Goal: Obtain resource: Obtain resource

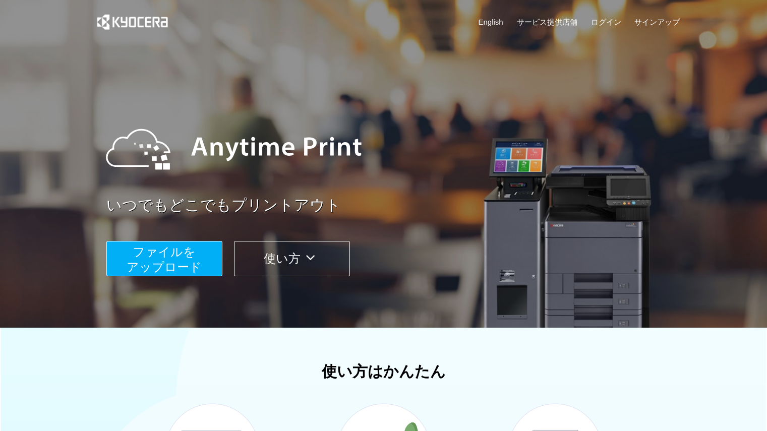
click at [195, 262] on span "ファイルを ​​アップロード" at bounding box center [164, 259] width 75 height 29
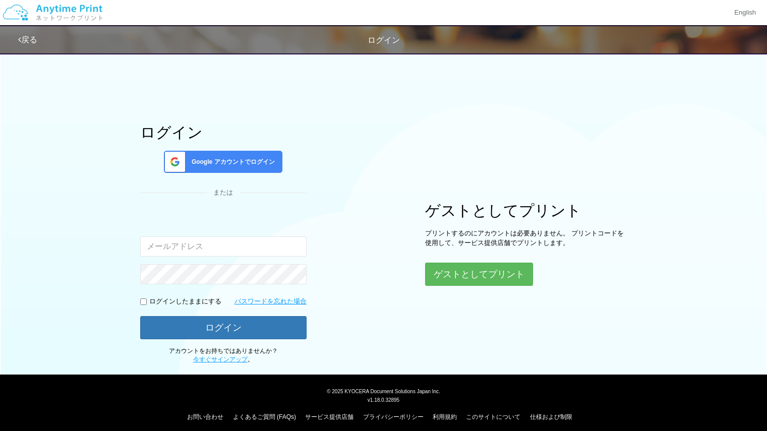
click at [249, 165] on span "Google アカウントでログイン" at bounding box center [231, 162] width 87 height 9
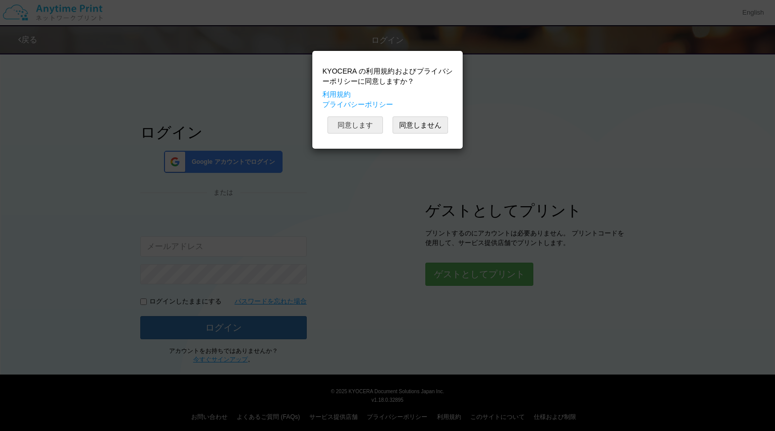
click at [342, 128] on button "同意します" at bounding box center [354, 125] width 55 height 17
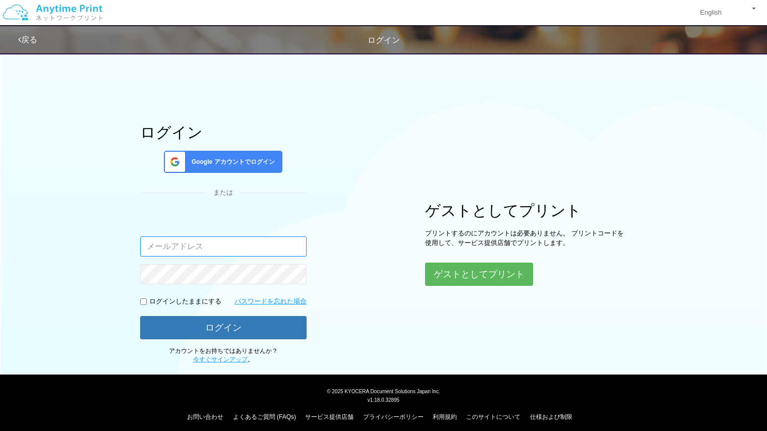
click at [226, 246] on input "email" at bounding box center [223, 247] width 166 height 20
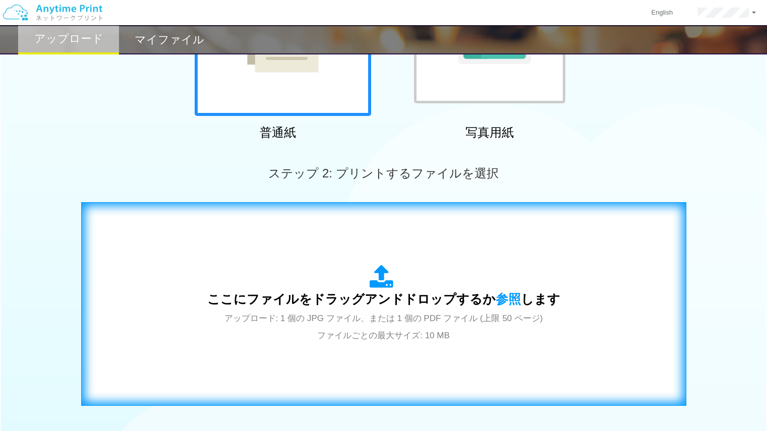
scroll to position [181, 0]
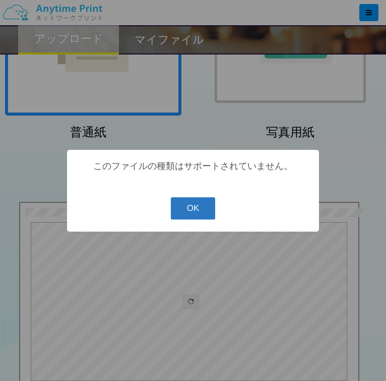
click at [192, 213] on button "OK" at bounding box center [193, 208] width 45 height 22
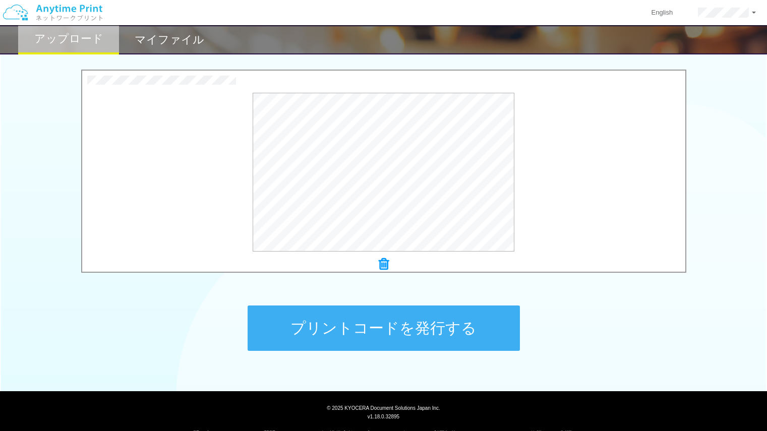
scroll to position [336, 0]
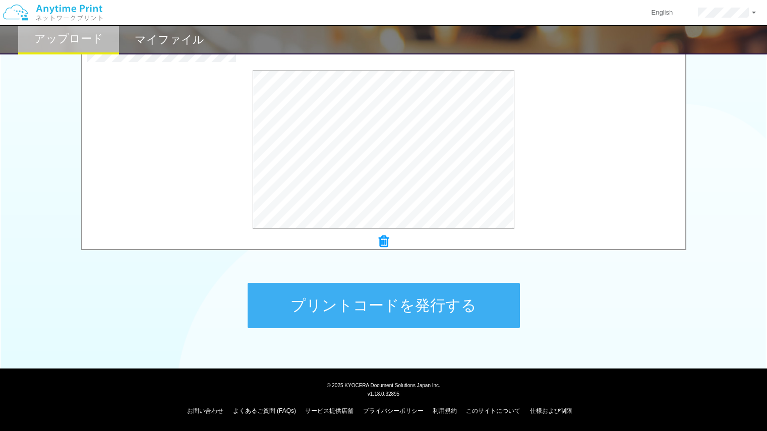
click at [442, 316] on button "プリントコードを発行する" at bounding box center [384, 305] width 272 height 45
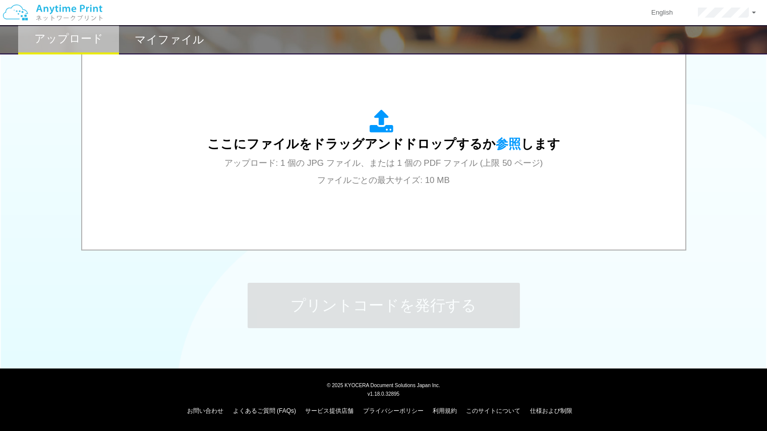
scroll to position [0, 0]
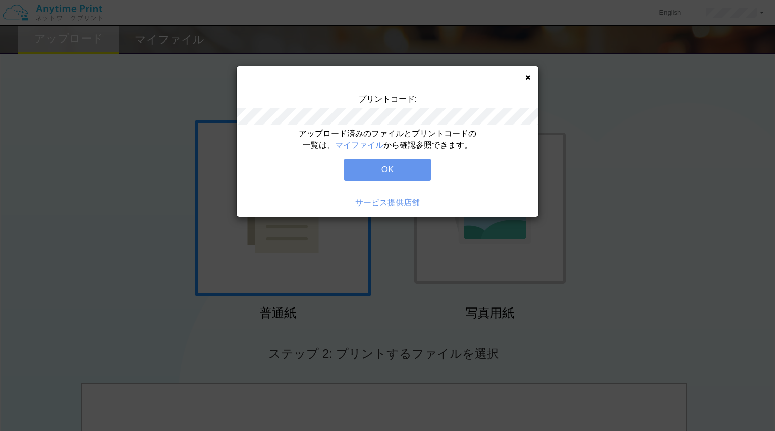
click at [413, 170] on button "OK" at bounding box center [387, 170] width 87 height 22
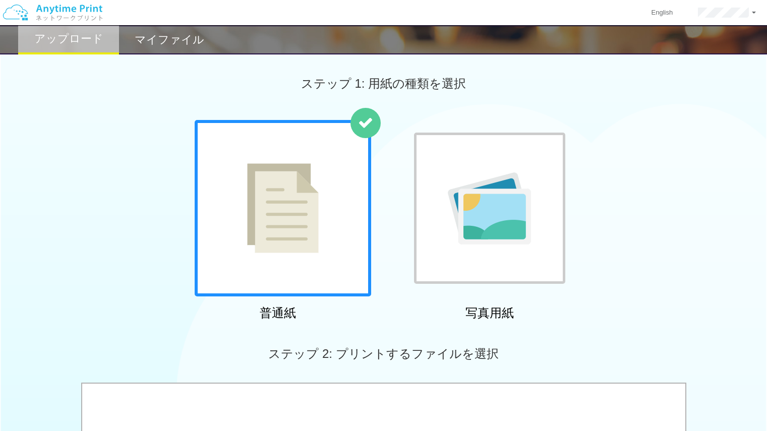
click at [176, 43] on h2 "マイファイル" at bounding box center [170, 40] width 70 height 12
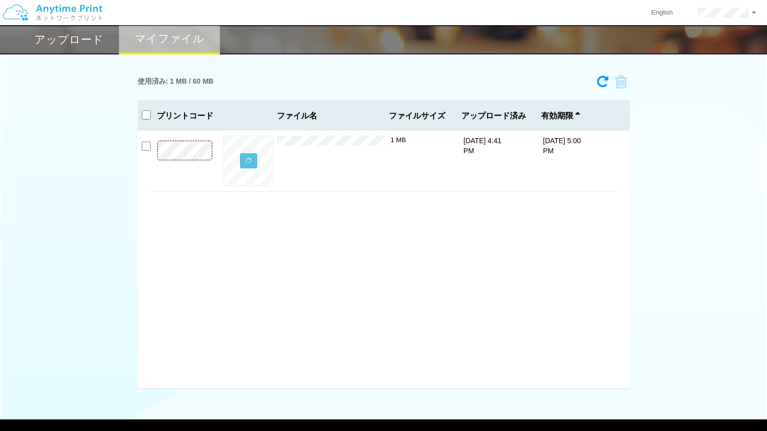
click at [89, 45] on h2 "アップロード" at bounding box center [68, 40] width 69 height 12
